Goal: Find specific page/section: Find specific page/section

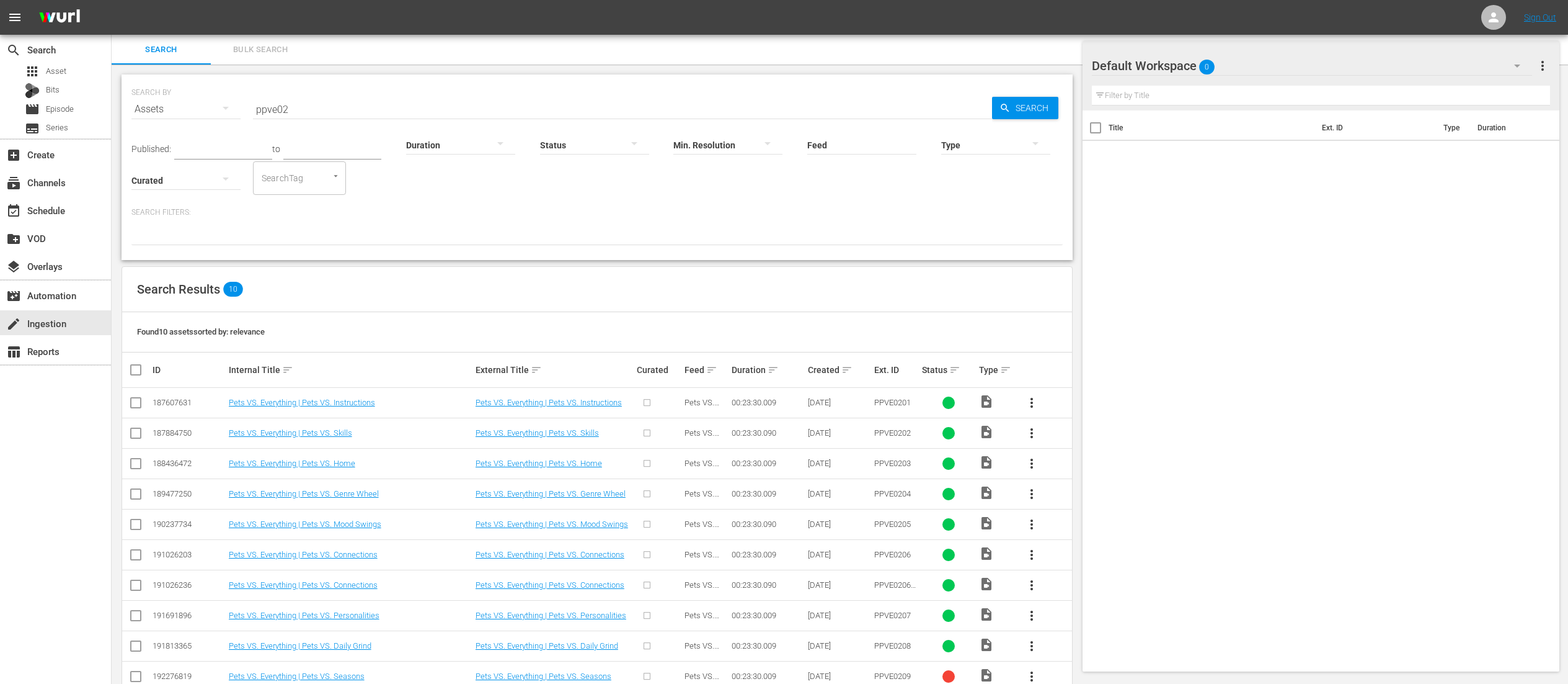
scroll to position [33, 0]
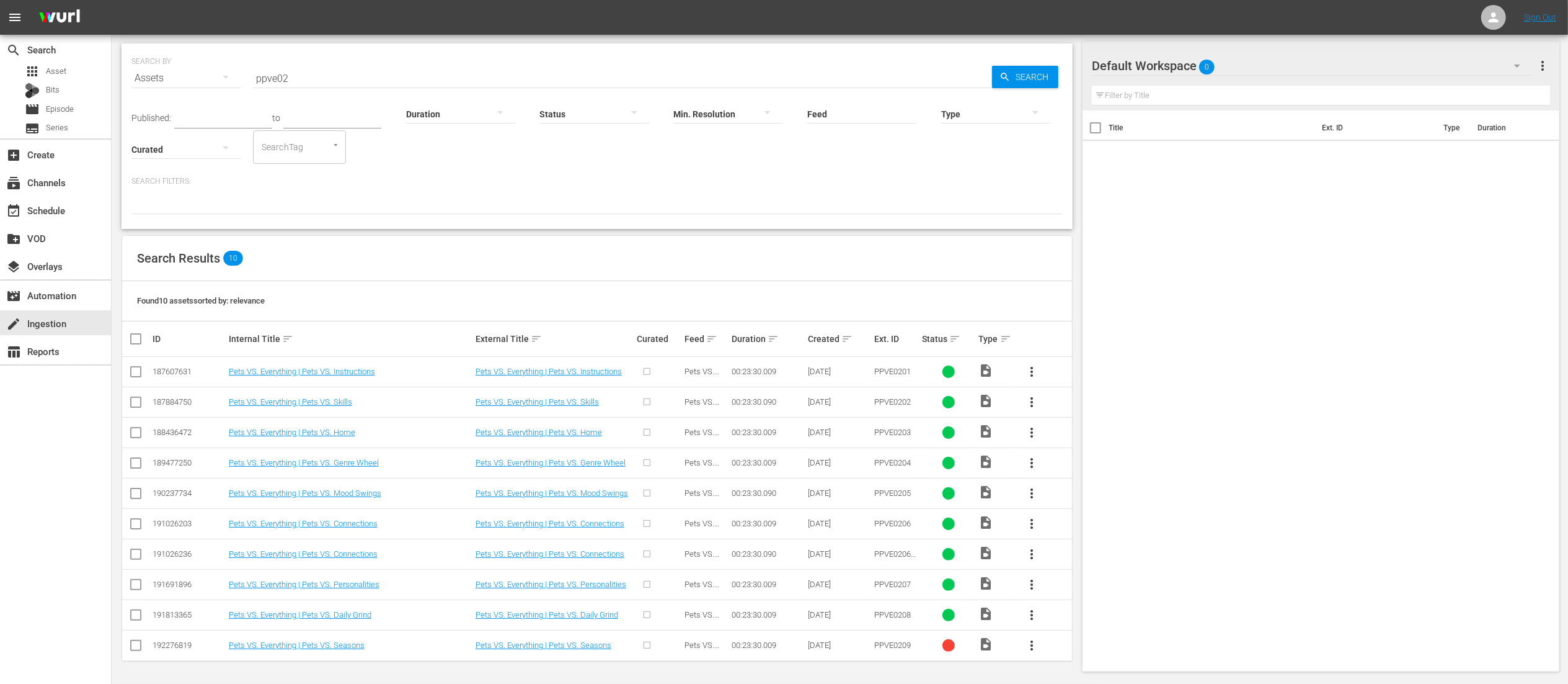
click at [352, 76] on input "ppve02" at bounding box center [622, 78] width 739 height 30
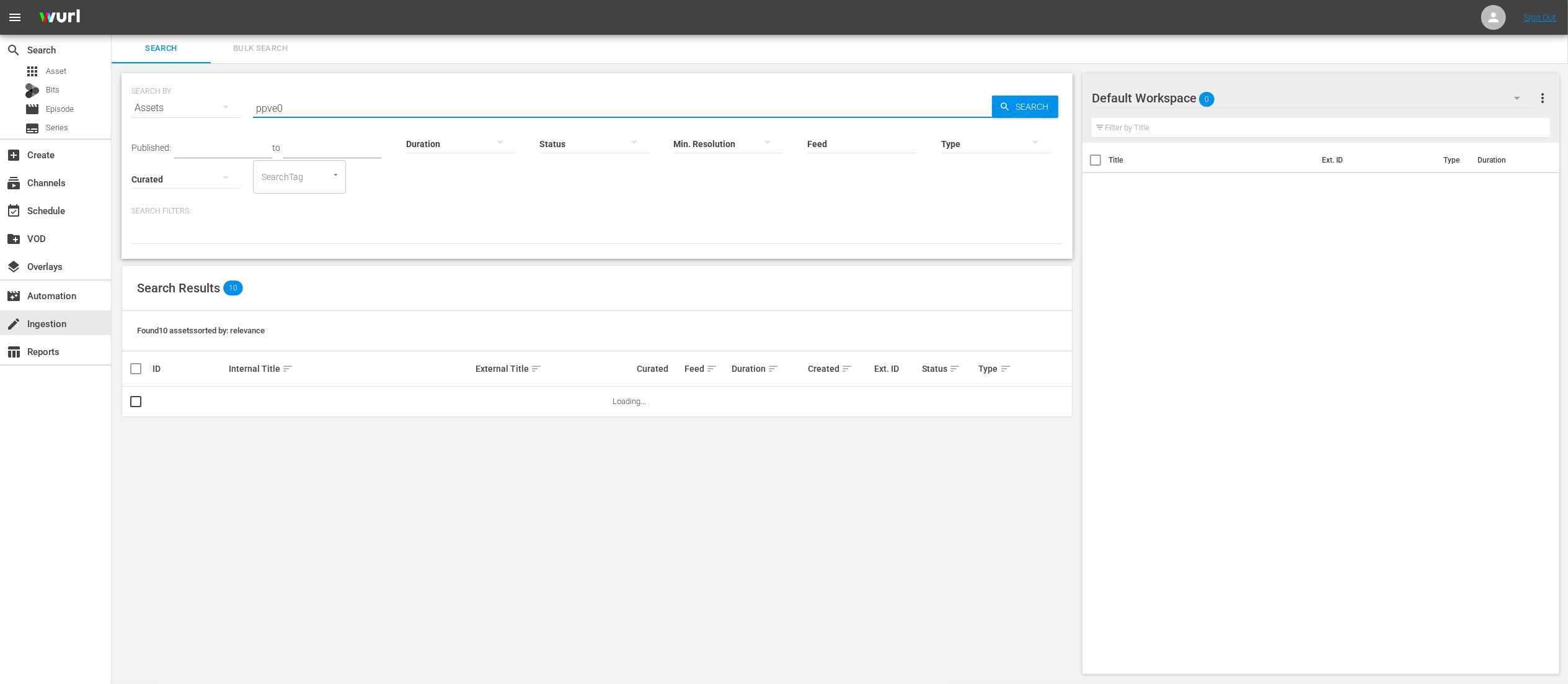
scroll to position [0, 0]
type input "ppve02"
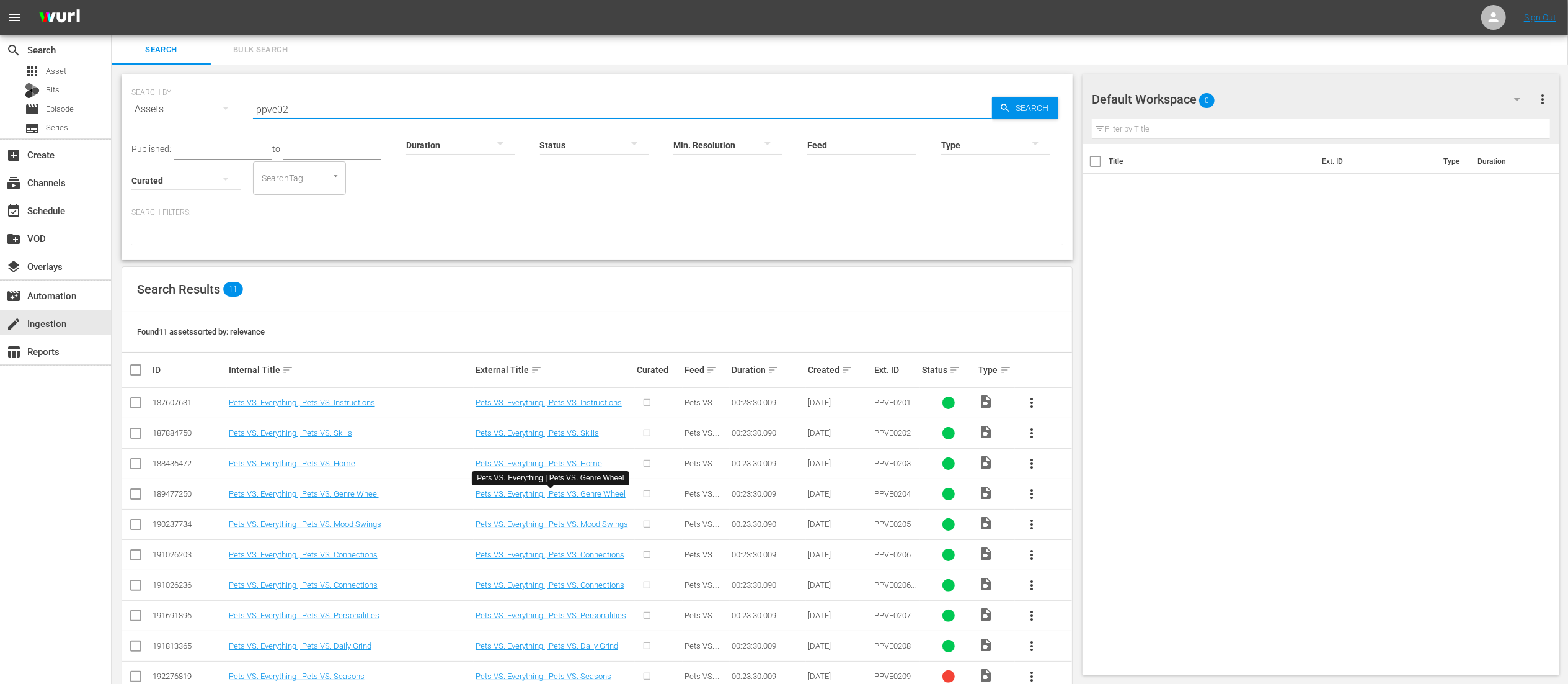
scroll to position [63, 0]
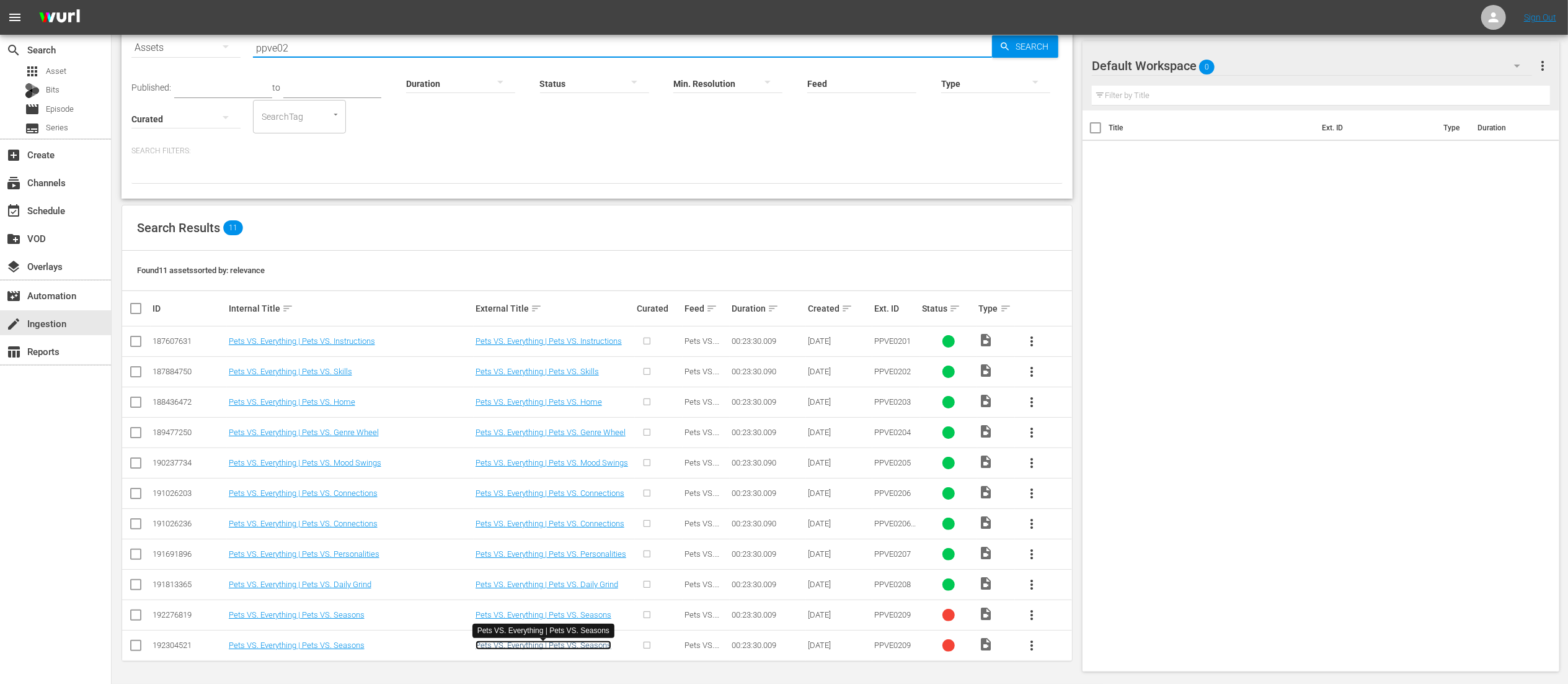
click at [544, 642] on link "Pets VS. Everything | Pets VS. Seasons" at bounding box center [544, 645] width 136 height 9
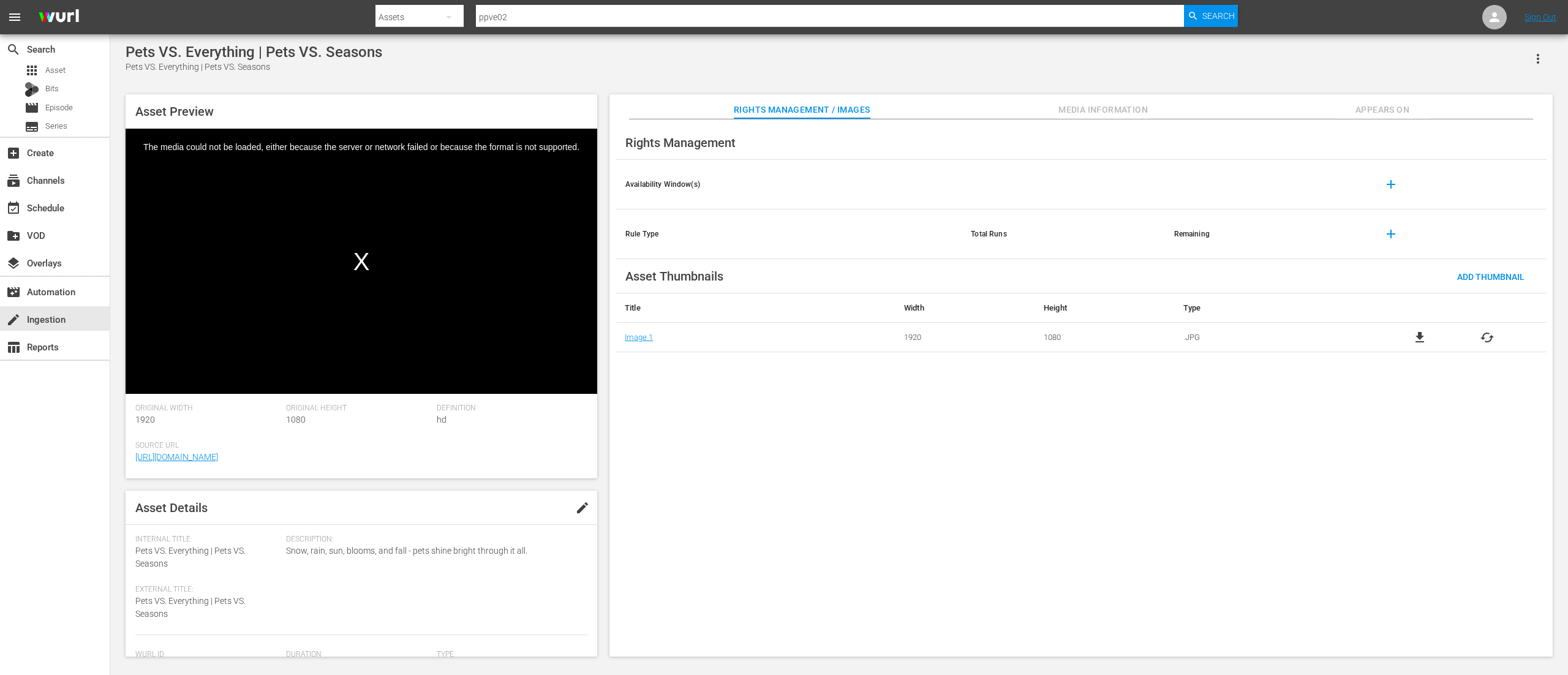
click at [1065, 110] on span "Media Information" at bounding box center [1103, 110] width 92 height 16
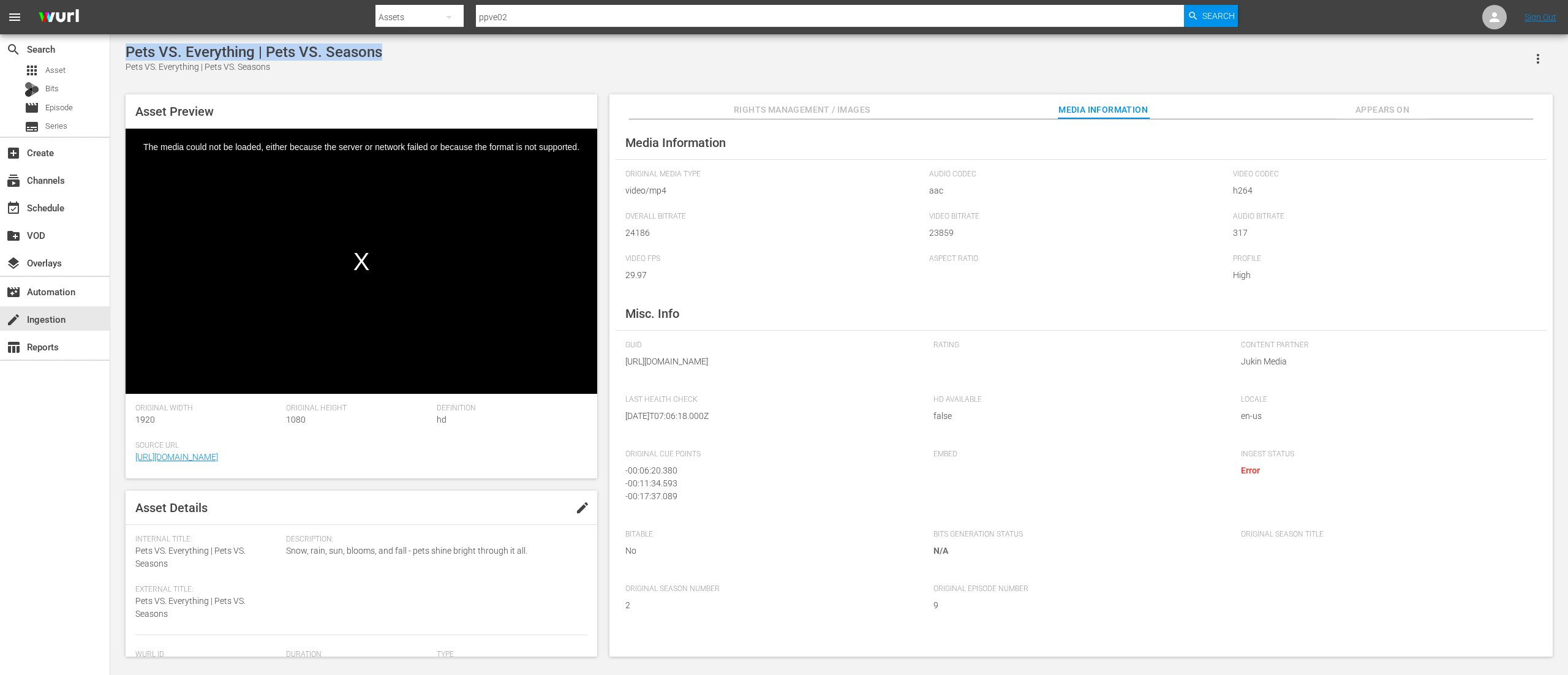
drag, startPoint x: 124, startPoint y: 50, endPoint x: 397, endPoint y: 56, distance: 273.1
click at [397, 56] on div "Pets VS. Everything | Pets VS. Seasons Pets VS. Everything | Pets VS. Seasons A…" at bounding box center [839, 347] width 1439 height 607
copy div "Pets VS. Everything | Pets VS. Seasons"
click at [789, 210] on div "Original Media Type video/mp4" at bounding box center [777, 190] width 304 height 42
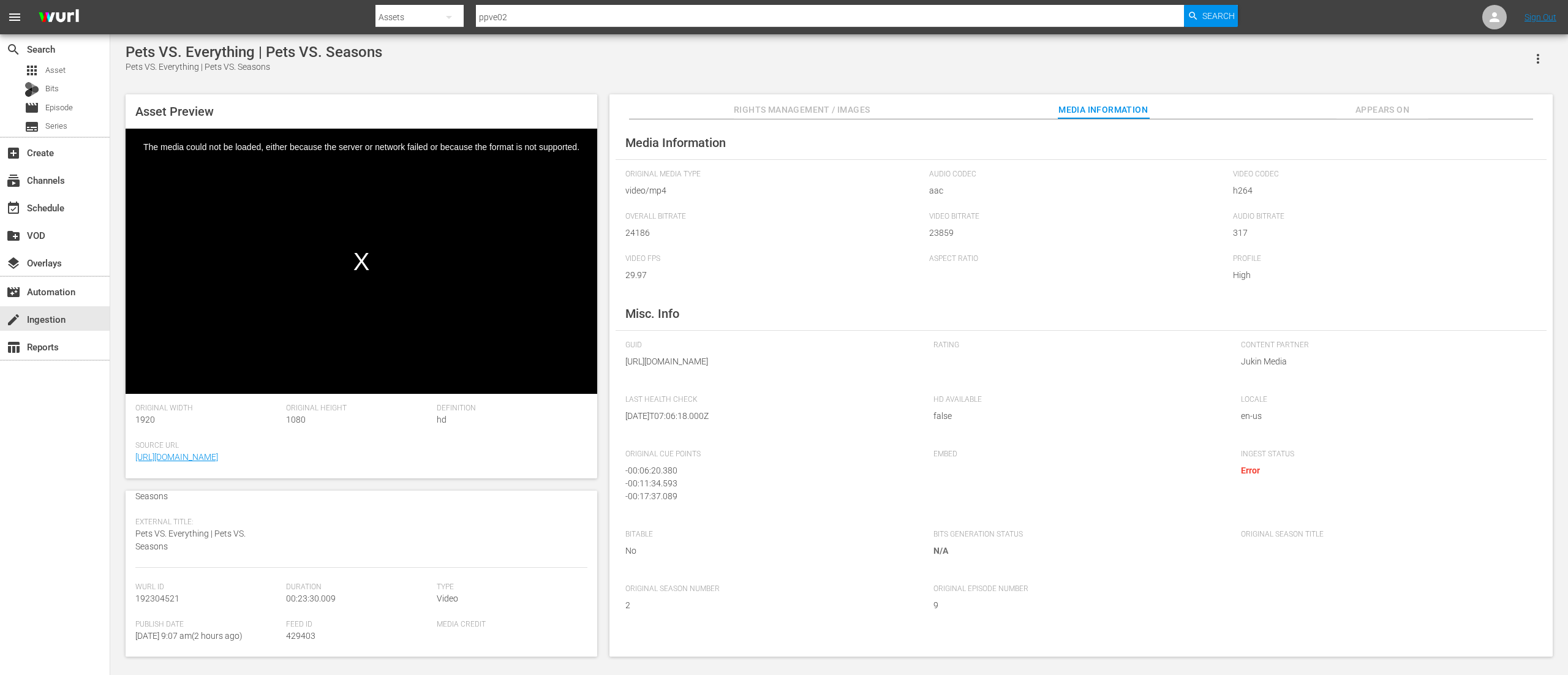
scroll to position [123, 0]
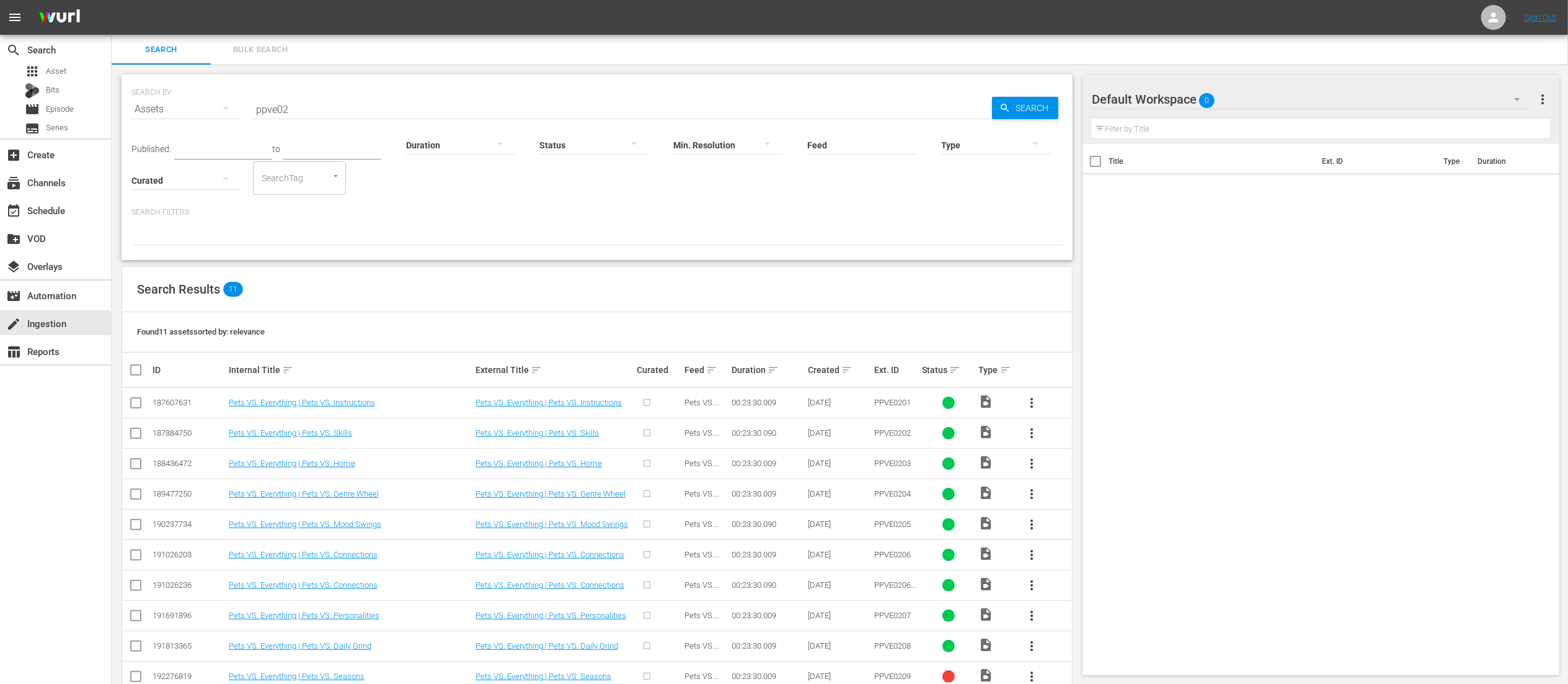
click at [430, 105] on input "ppve02" at bounding box center [622, 109] width 739 height 30
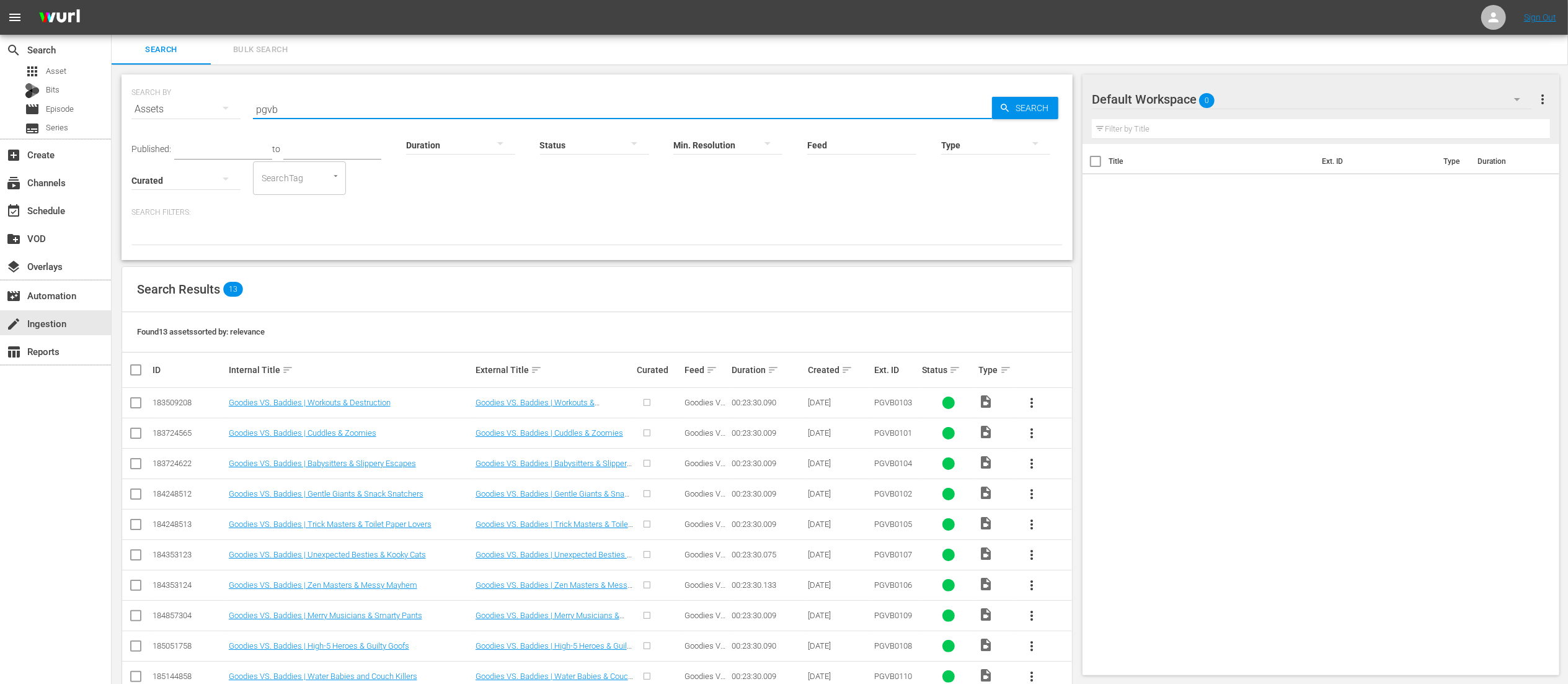
click at [459, 101] on input "pgvb" at bounding box center [622, 109] width 739 height 30
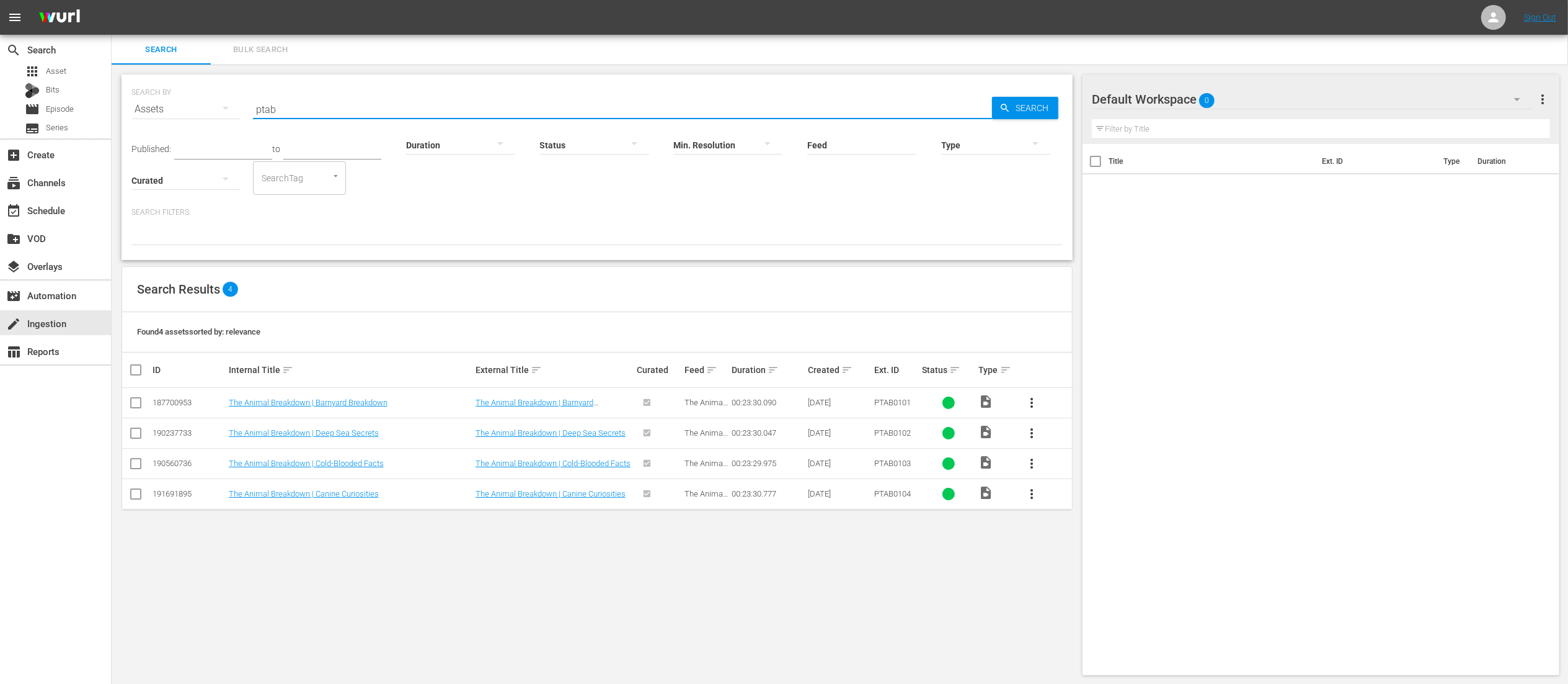
type input "ptab"
